Goal: Information Seeking & Learning: Understand process/instructions

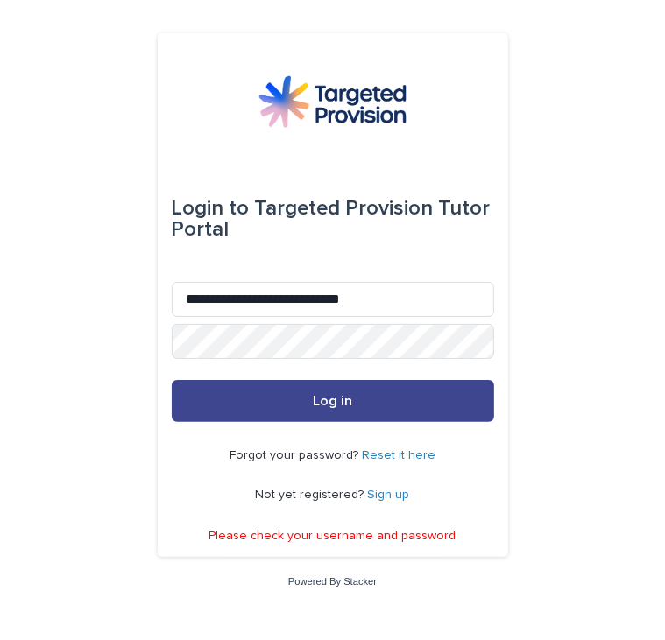
click at [294, 399] on button "Log in" at bounding box center [333, 401] width 322 height 42
click at [267, 407] on button "Log in" at bounding box center [333, 401] width 322 height 42
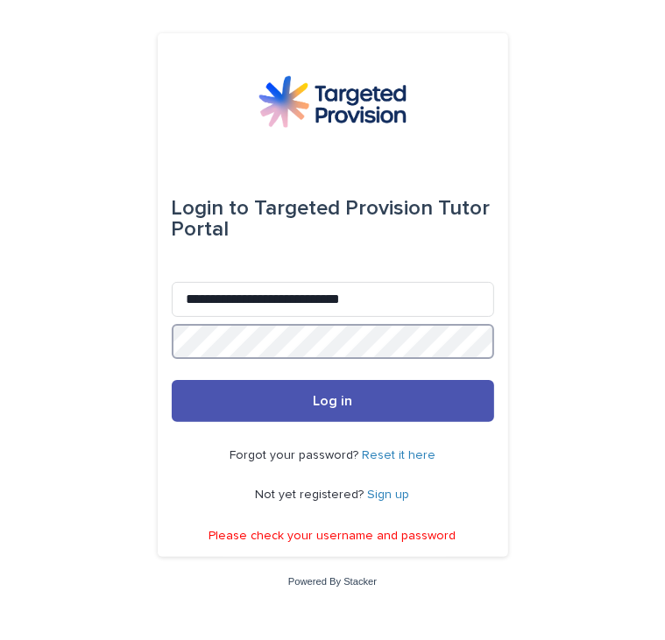
click at [72, 293] on div "**********" at bounding box center [332, 320] width 665 height 640
click at [172, 380] on button "Log in" at bounding box center [333, 401] width 322 height 42
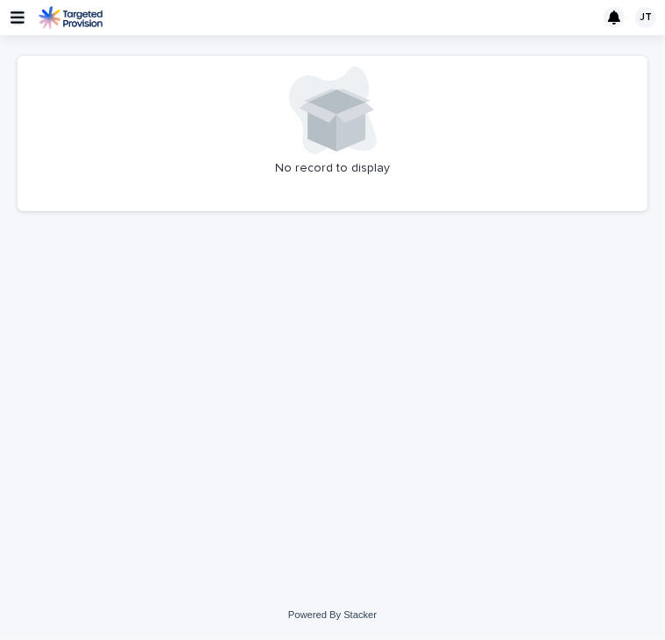
click at [24, 22] on icon "button" at bounding box center [18, 17] width 14 height 12
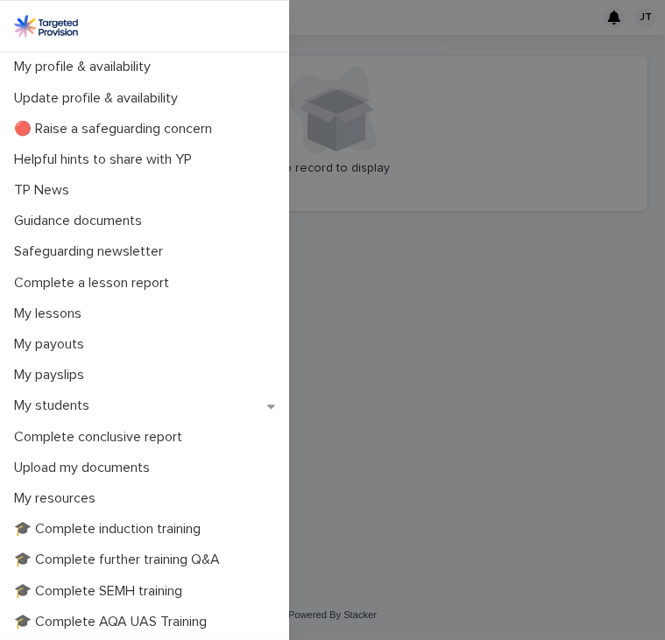
click at [350, 185] on div "My profile & availability Update profile & availability 🔴 Raise a safeguarding …" at bounding box center [332, 320] width 665 height 640
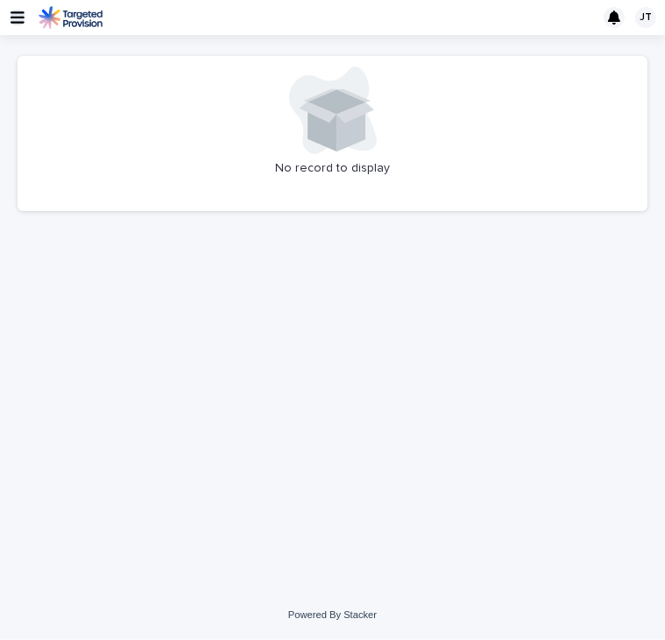
click at [19, 22] on icon "button" at bounding box center [18, 17] width 14 height 12
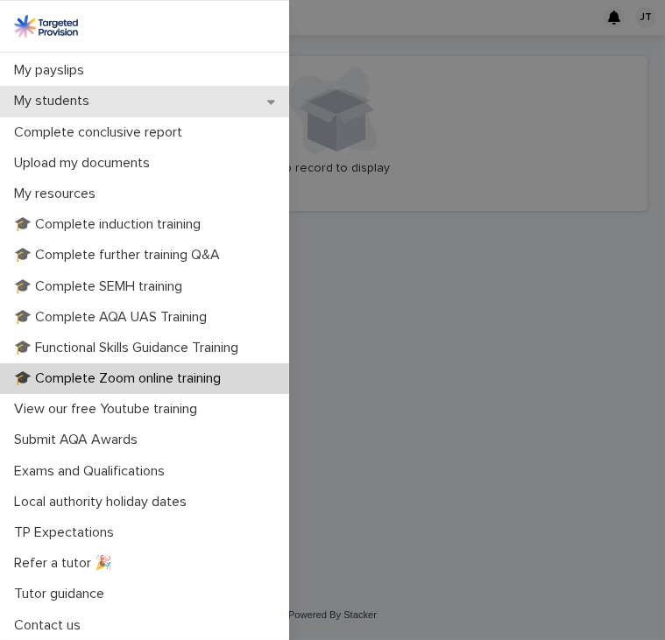
scroll to position [305, 0]
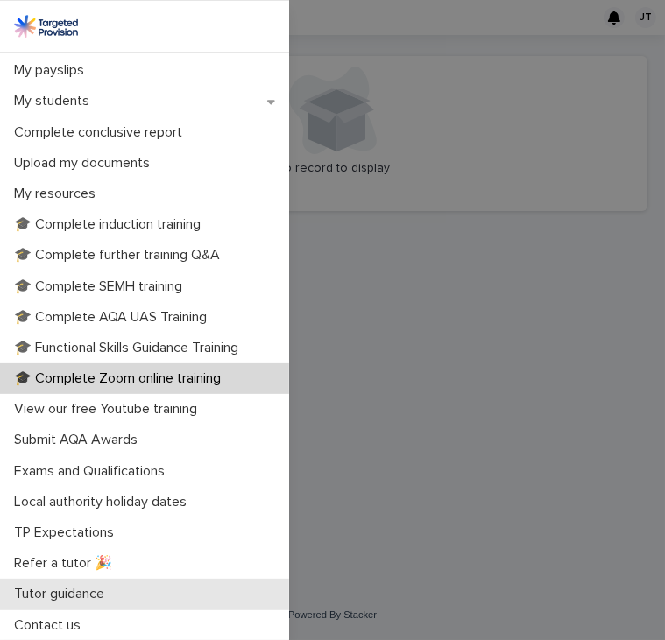
click at [188, 605] on div "Tutor guidance" at bounding box center [144, 594] width 289 height 31
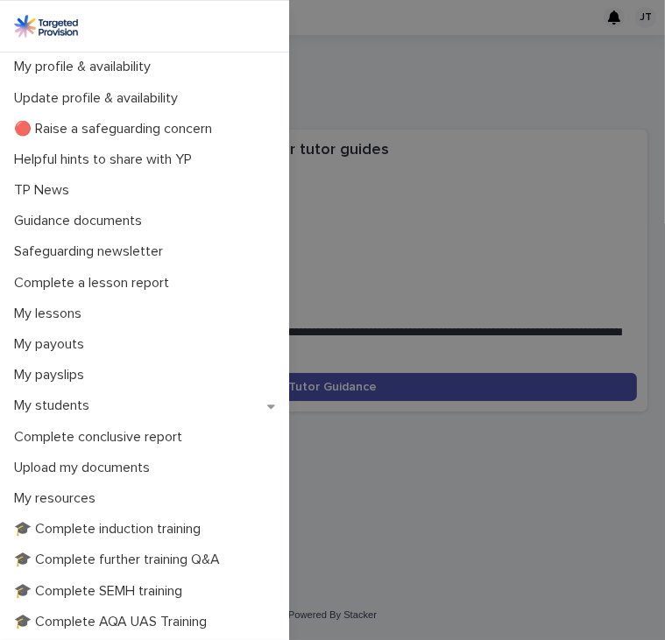
click at [387, 519] on div "My profile & availability Update profile & availability 🔴 Raise a safeguarding …" at bounding box center [332, 320] width 665 height 640
